Goal: Task Accomplishment & Management: Manage account settings

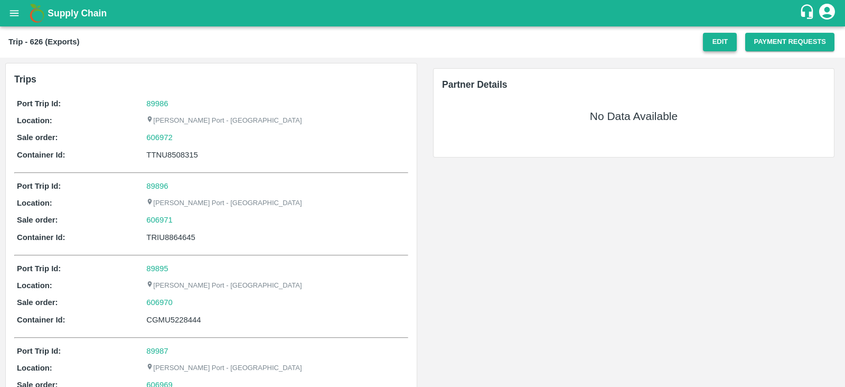
click at [720, 42] on button "Edit" at bounding box center [720, 42] width 34 height 18
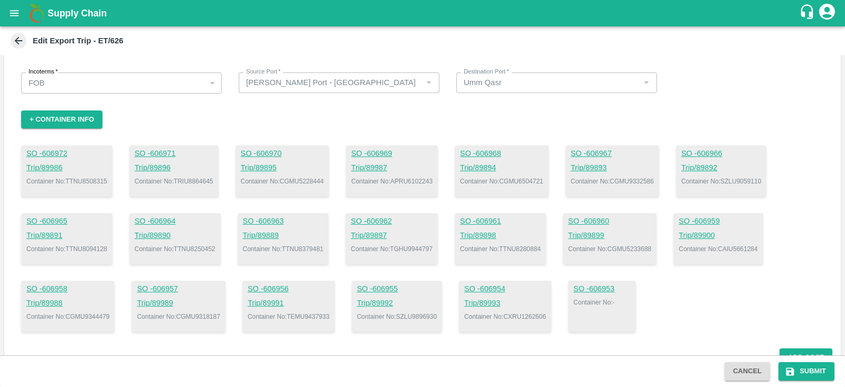
scroll to position [33, 0]
click at [88, 116] on button "+ Container Info" at bounding box center [61, 119] width 81 height 18
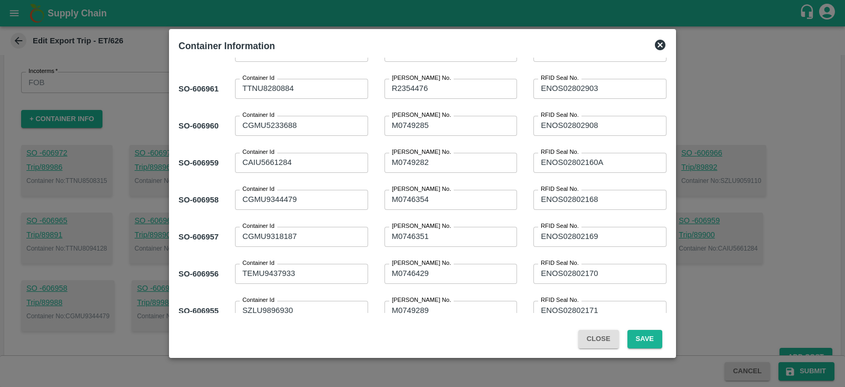
scroll to position [492, 0]
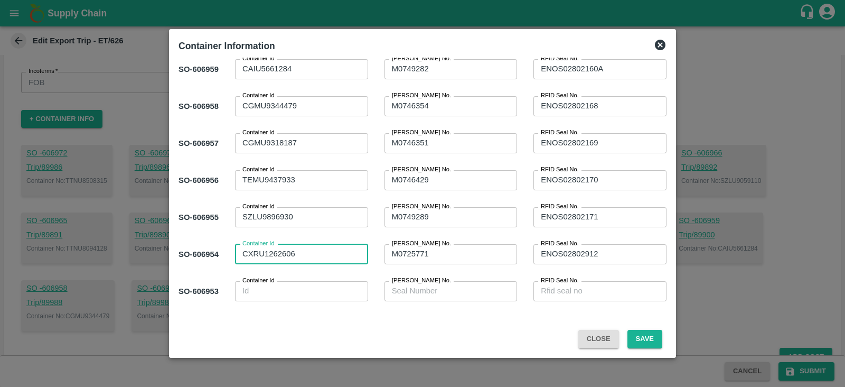
click at [271, 250] on textarea "CXRU1262606" at bounding box center [302, 253] width 118 height 11
type textarea "CXRU1362606"
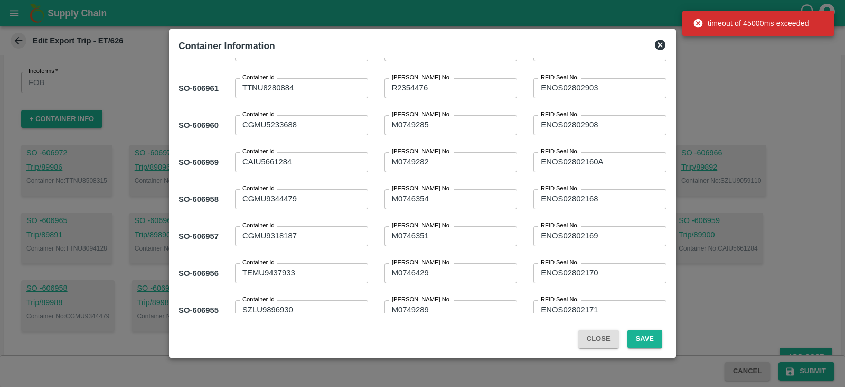
scroll to position [5, 0]
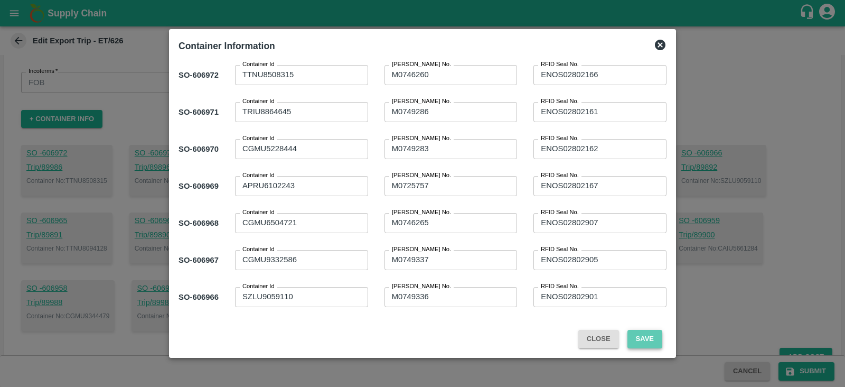
click at [652, 341] on button "Save" at bounding box center [645, 339] width 35 height 18
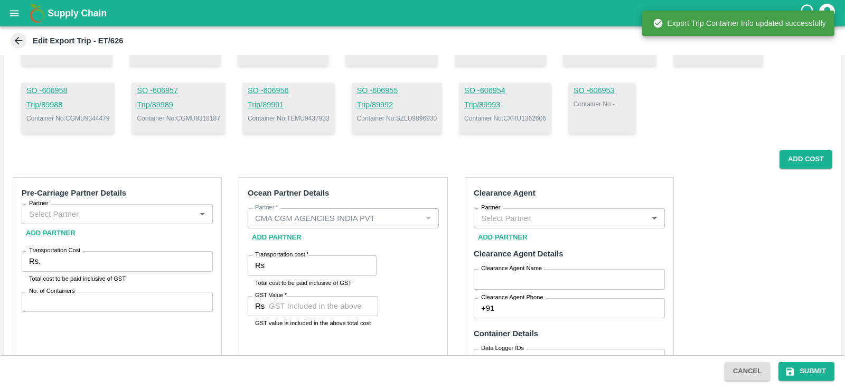
scroll to position [229, 0]
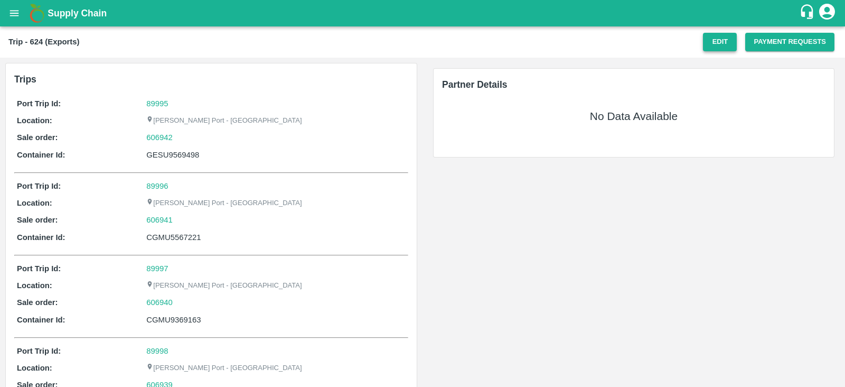
click at [714, 47] on button "Edit" at bounding box center [720, 42] width 34 height 18
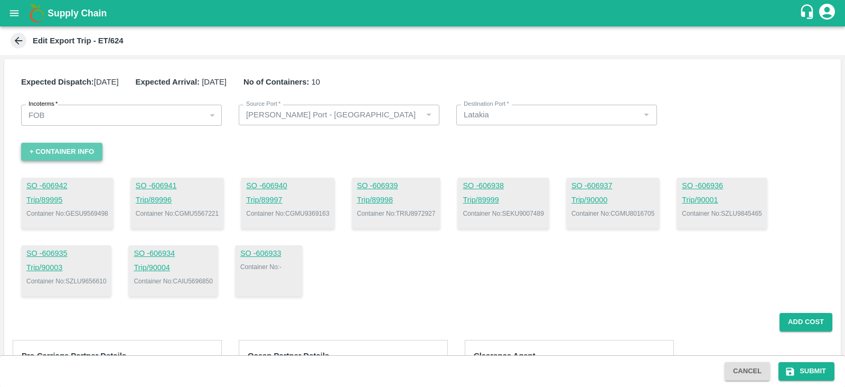
click at [70, 156] on button "+ Container Info" at bounding box center [61, 152] width 81 height 18
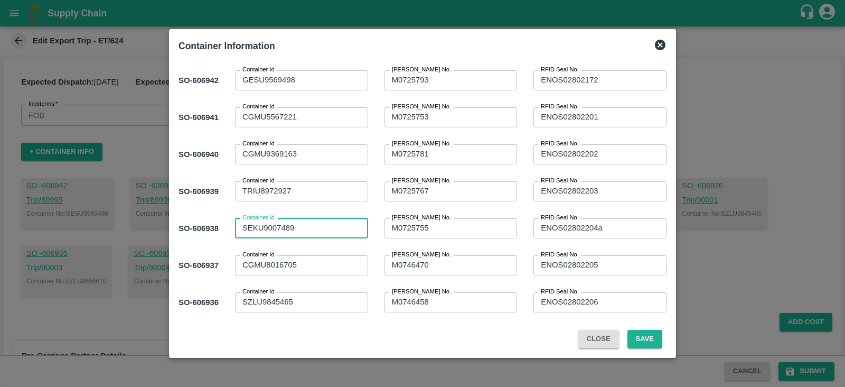
click at [289, 229] on textarea "SEKU9007489" at bounding box center [302, 227] width 118 height 11
type textarea "SEKU9007479"
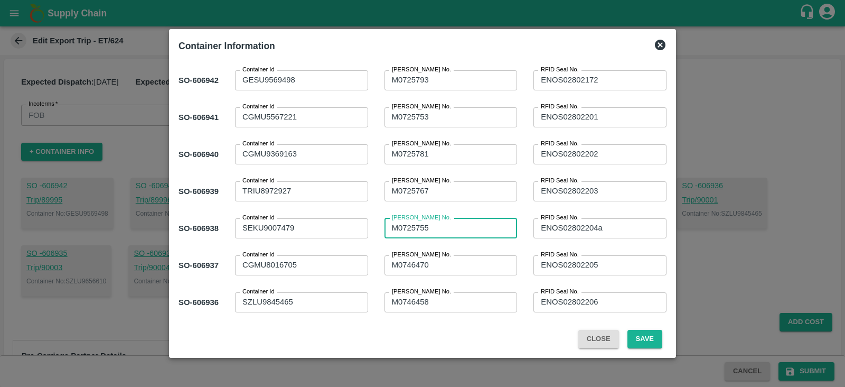
click at [424, 226] on textarea "M0725755" at bounding box center [451, 227] width 118 height 11
type textarea "M0725775"
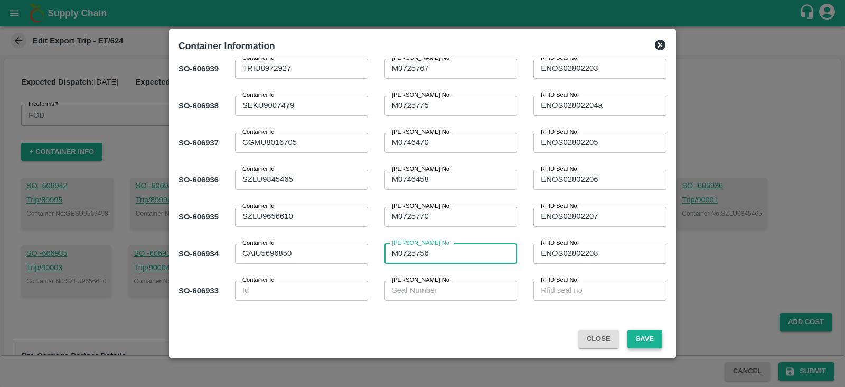
click at [650, 337] on button "Save" at bounding box center [645, 339] width 35 height 18
